Goal: Transaction & Acquisition: Subscribe to service/newsletter

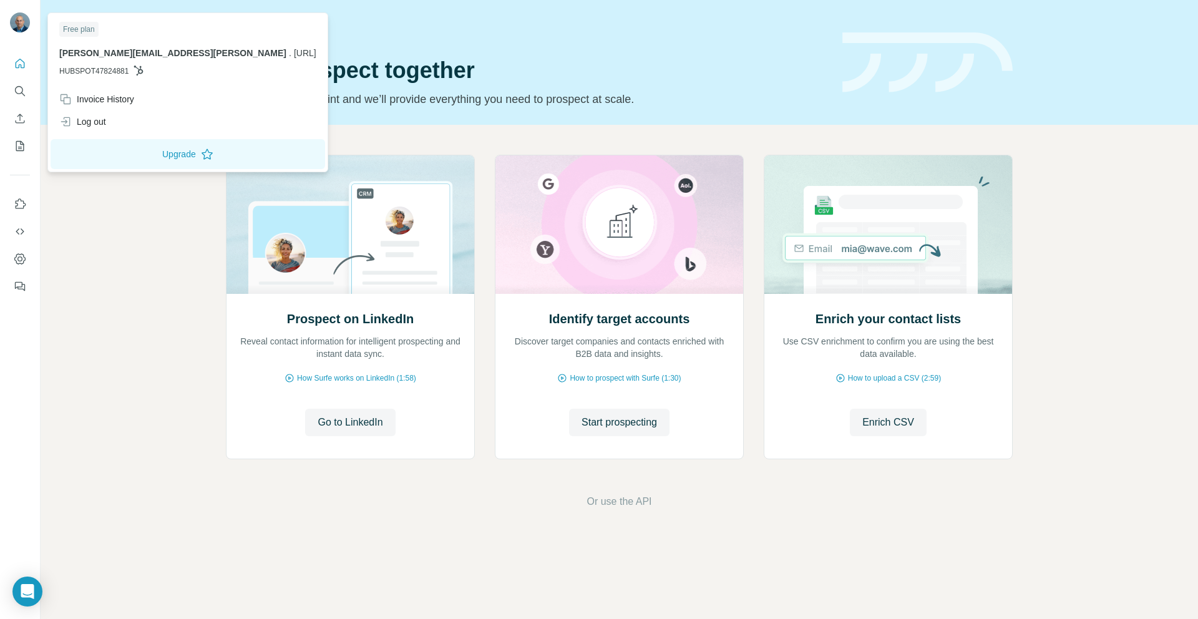
click at [100, 34] on div "Free plan" at bounding box center [187, 29] width 257 height 15
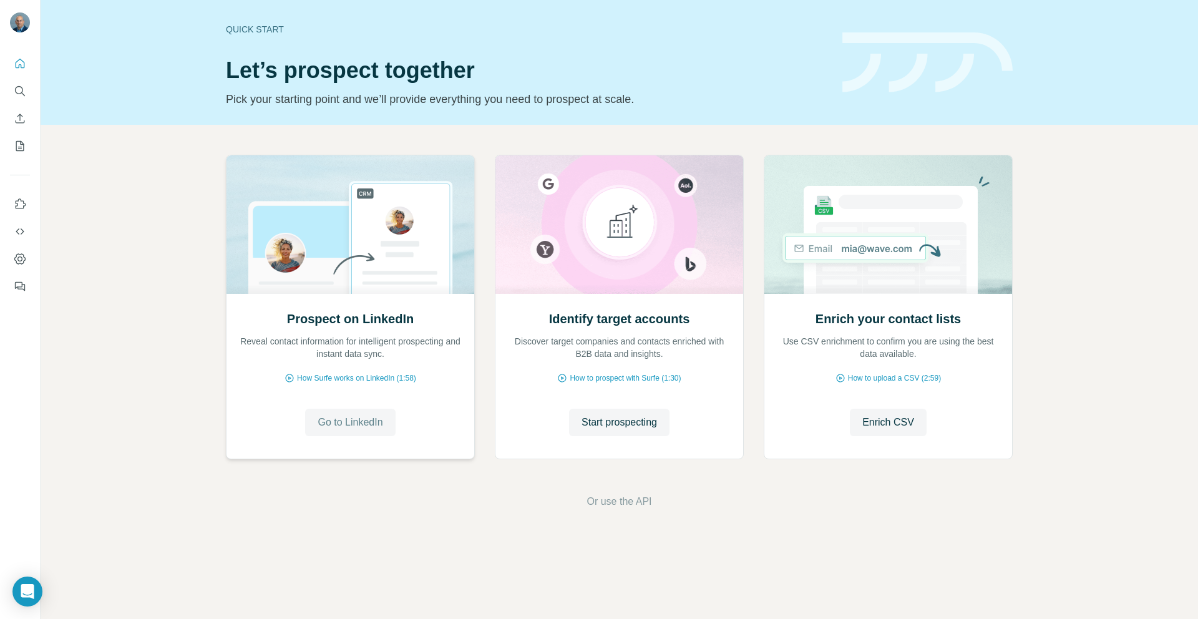
click at [356, 428] on span "Go to LinkedIn" at bounding box center [350, 422] width 65 height 15
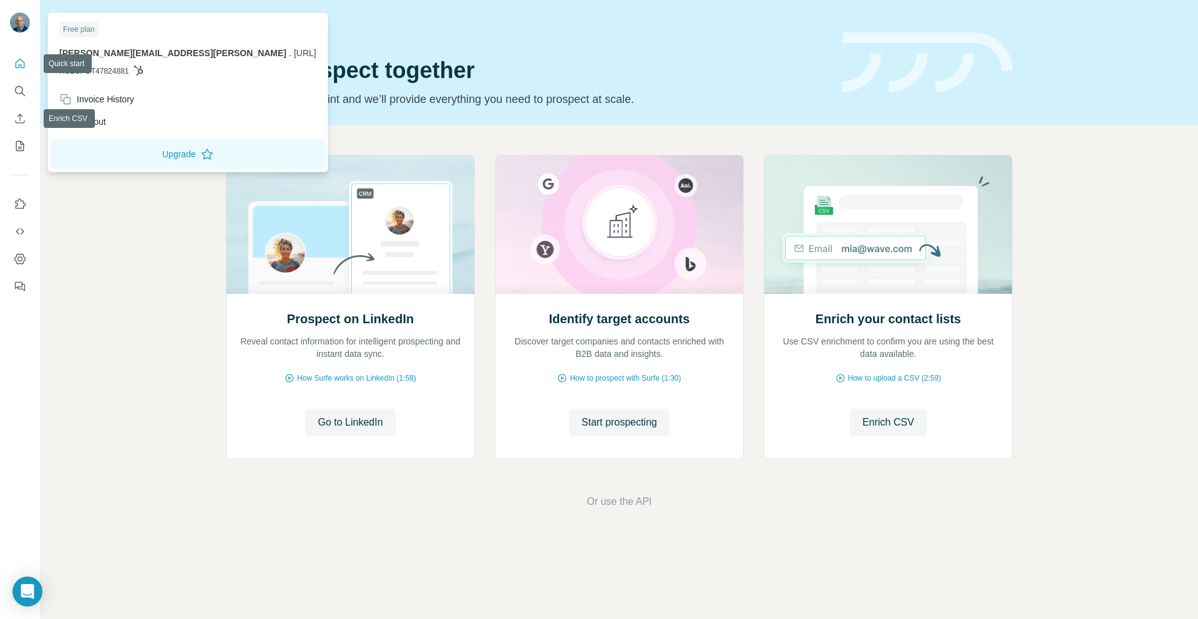
click at [22, 17] on img at bounding box center [20, 22] width 20 height 20
click at [310, 34] on div "Quick start" at bounding box center [526, 29] width 601 height 12
click at [9, 30] on div at bounding box center [22, 24] width 36 height 41
click at [10, 27] on img at bounding box center [20, 22] width 20 height 20
click at [144, 162] on button "Upgrade" at bounding box center [188, 154] width 274 height 30
